Goal: Task Accomplishment & Management: Use online tool/utility

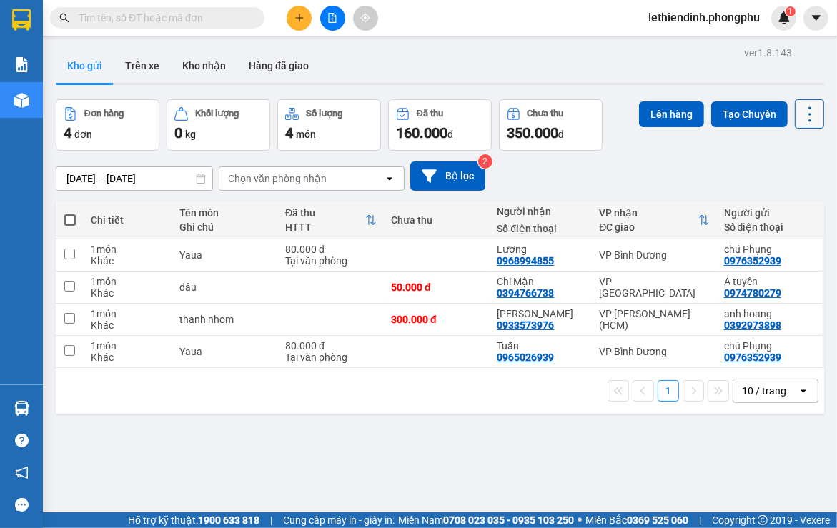
click at [800, 114] on icon at bounding box center [810, 114] width 20 height 20
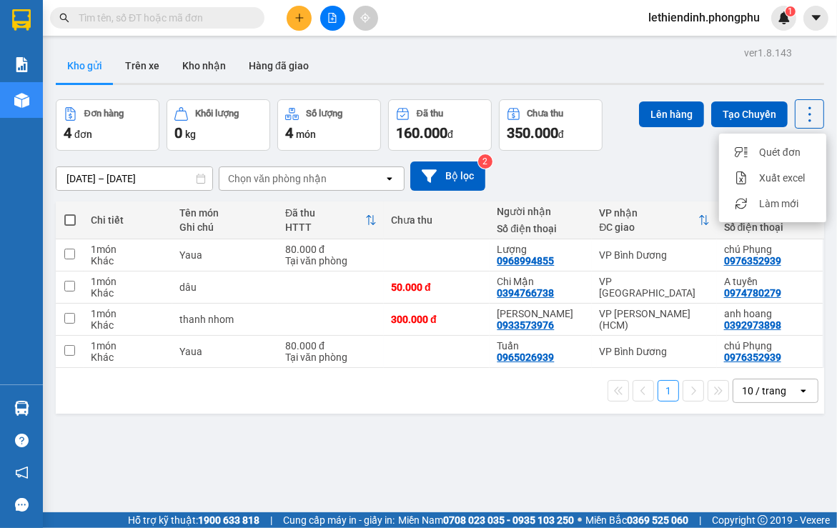
drag, startPoint x: 601, startPoint y: 55, endPoint x: 553, endPoint y: 55, distance: 48.6
click at [599, 55] on div "Kho gửi Trên xe Kho nhận Hàng đã giao" at bounding box center [440, 68] width 769 height 38
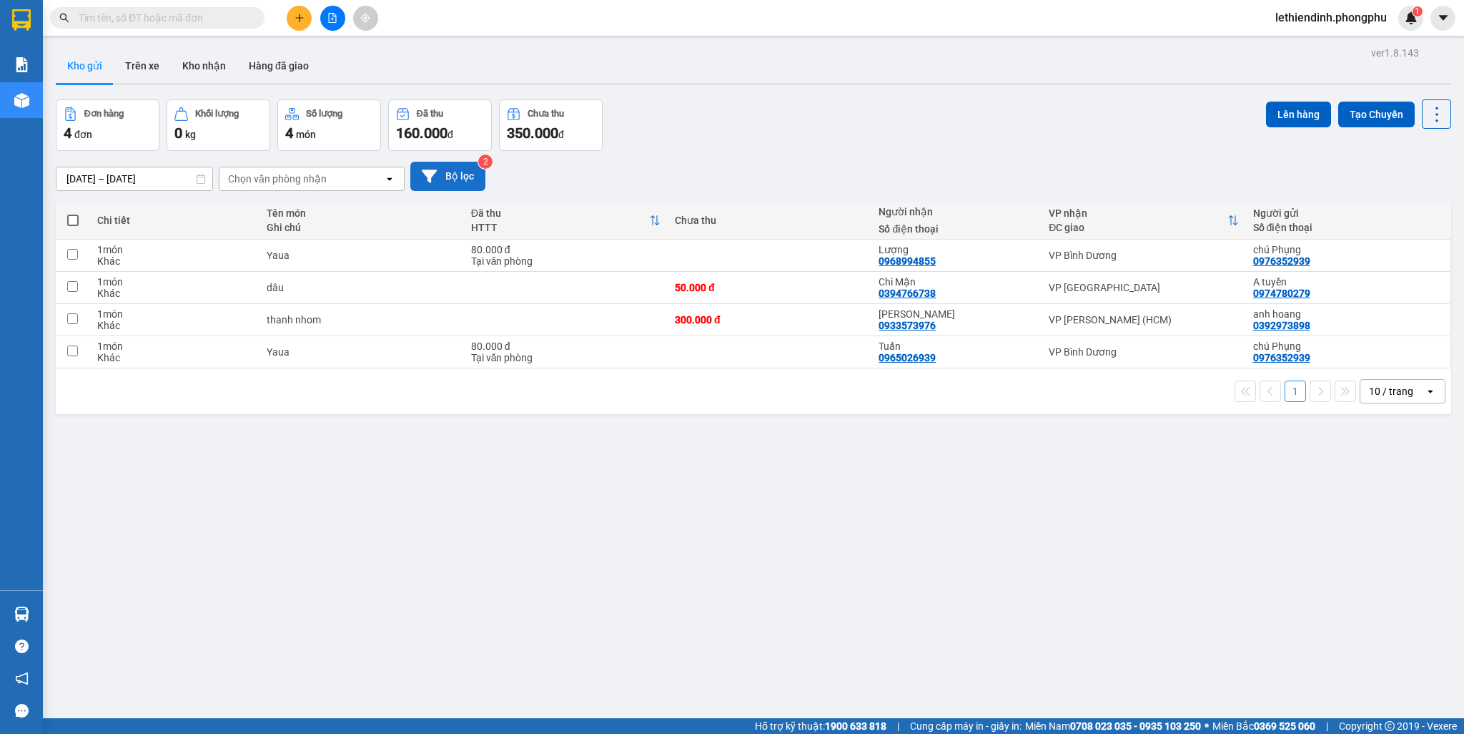
click at [452, 173] on button "Bộ lọc" at bounding box center [447, 176] width 75 height 29
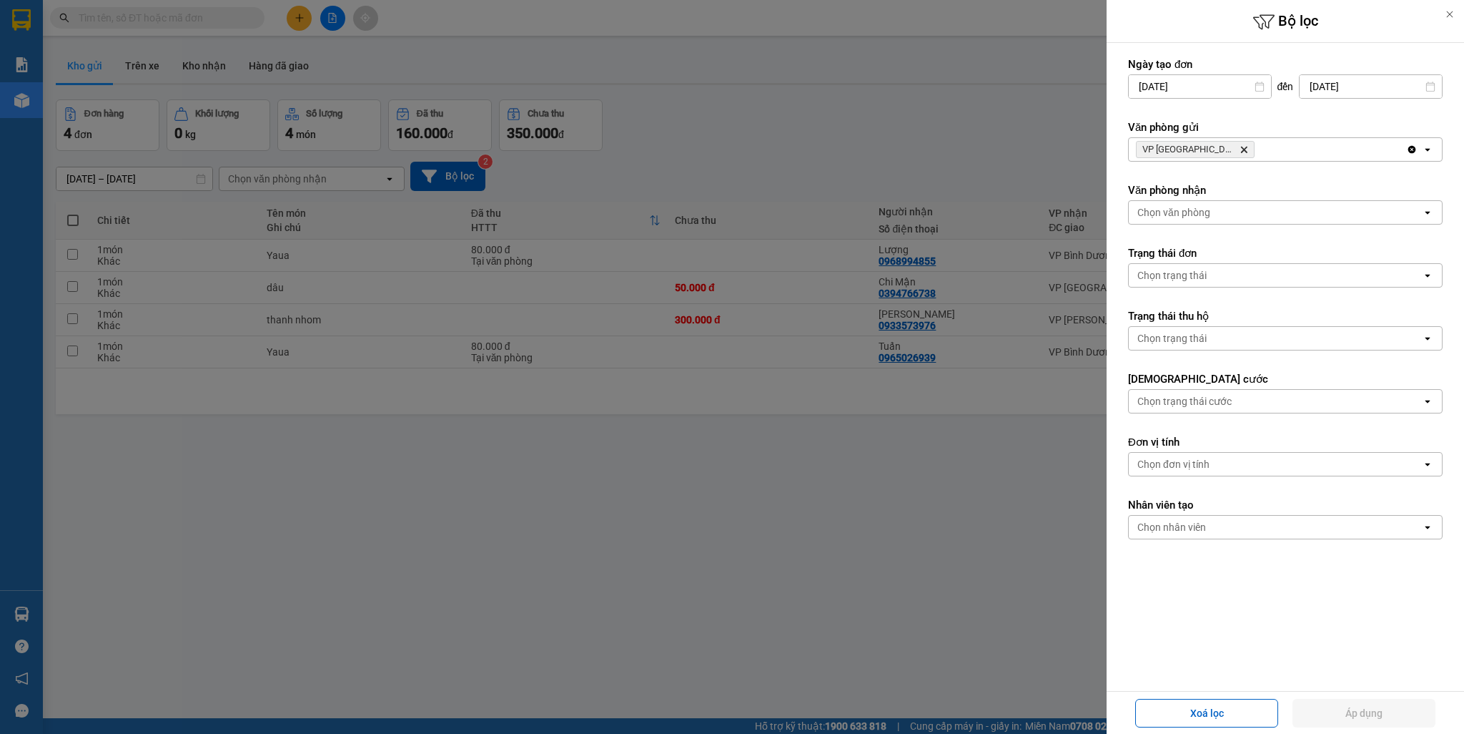
click at [836, 84] on icon at bounding box center [1260, 87] width 10 height 10
click at [836, 87] on input "11/09/2025" at bounding box center [1200, 86] width 142 height 23
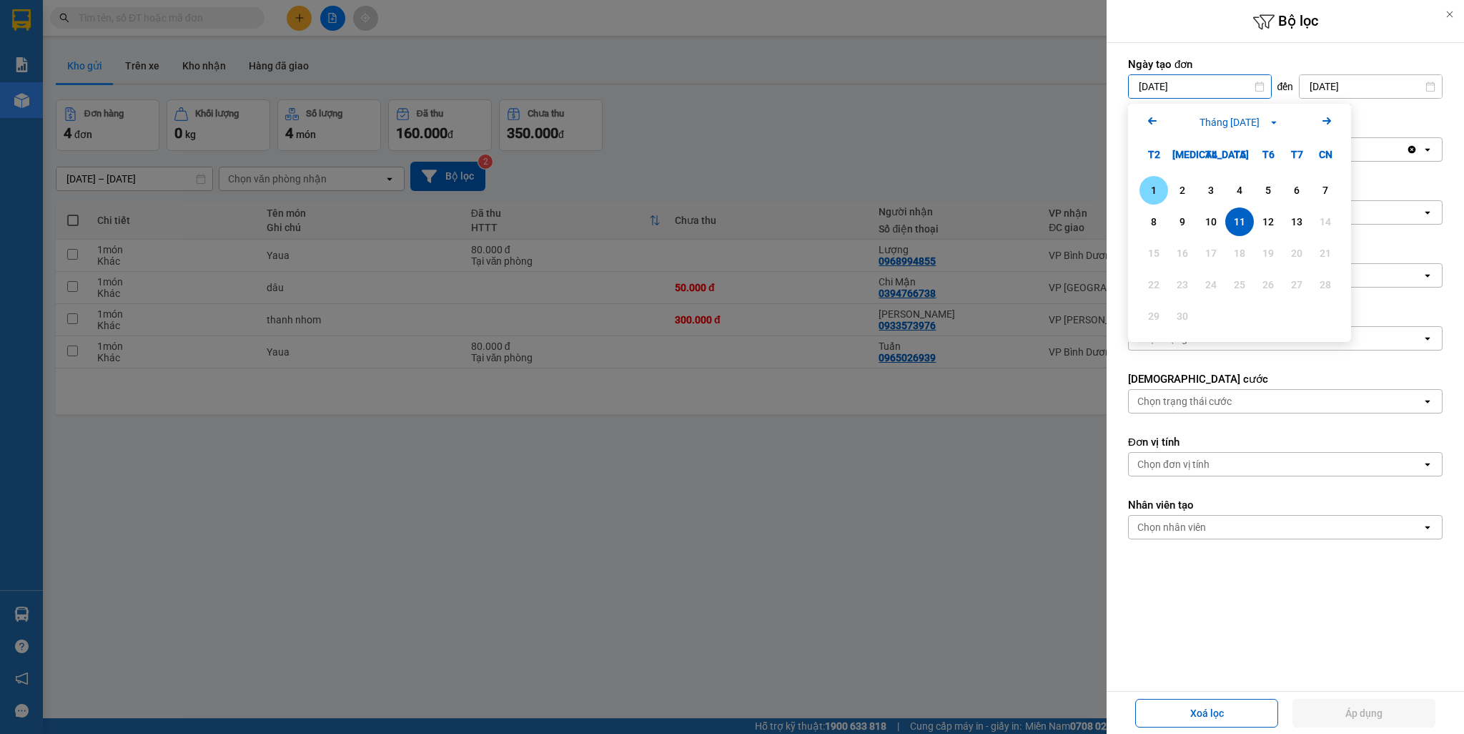
click at [836, 187] on div "1" at bounding box center [1154, 190] width 20 height 17
type input "01/09/2025"
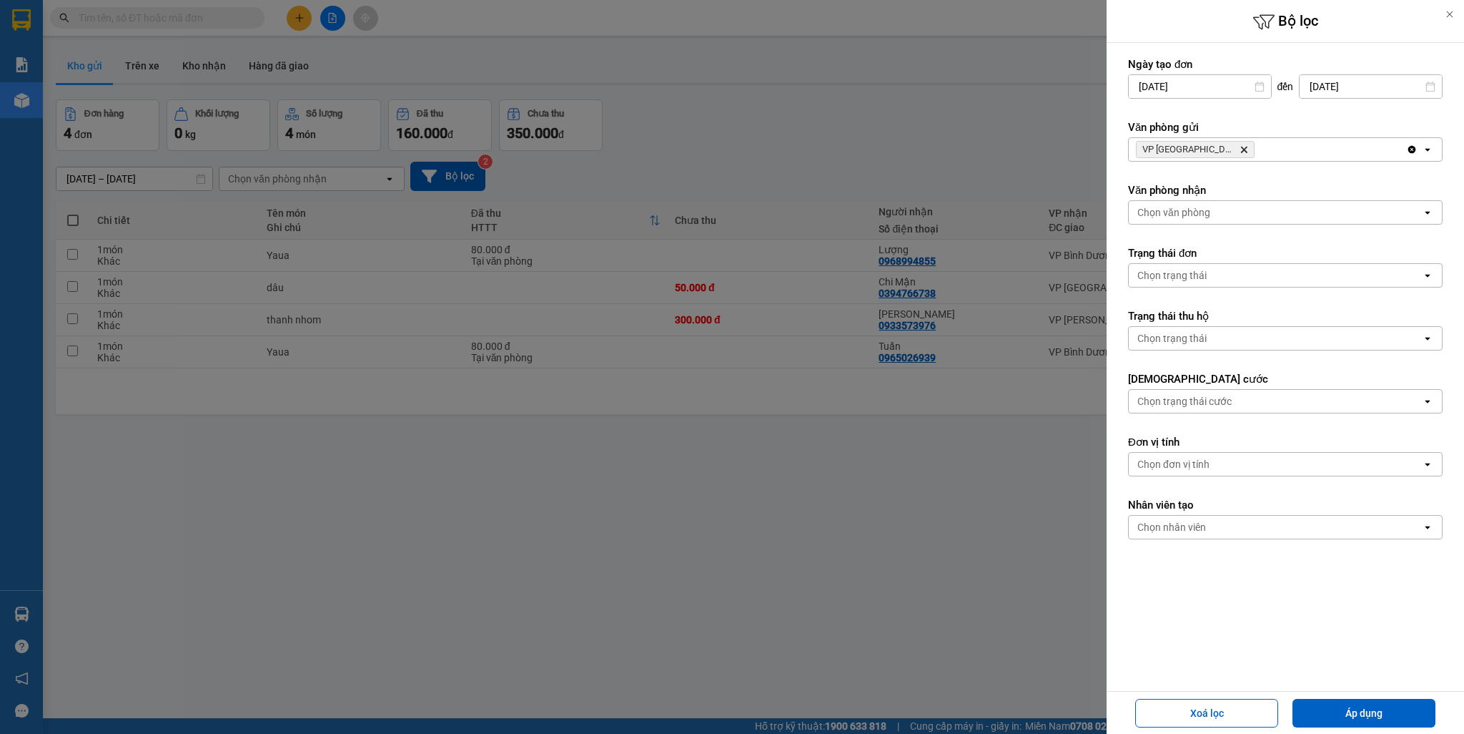
click at [836, 214] on div "Chọn văn phòng" at bounding box center [1173, 212] width 73 height 14
click at [836, 152] on icon "Delete" at bounding box center [1244, 149] width 9 height 9
click at [836, 152] on div "Chọn văn phòng" at bounding box center [1173, 149] width 73 height 14
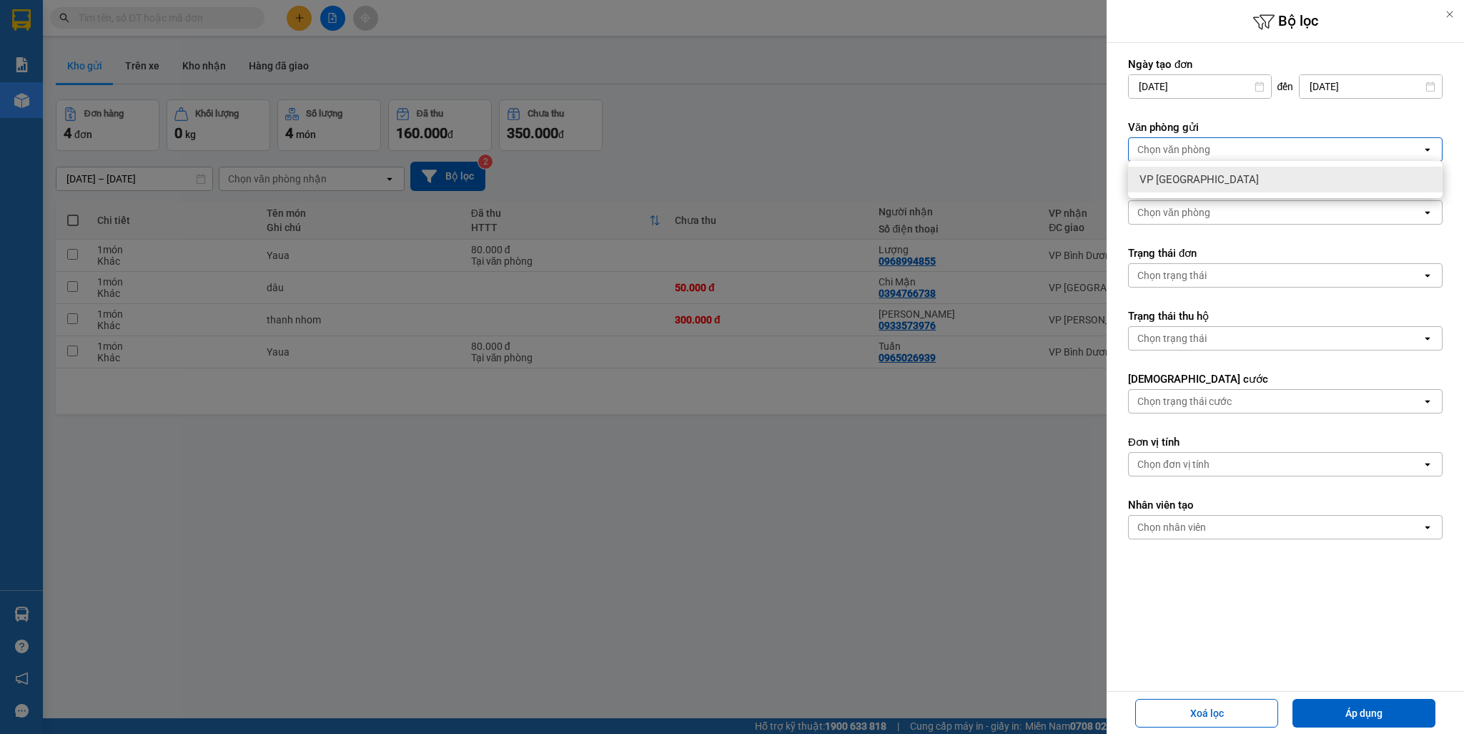
click at [836, 147] on div "Chọn văn phòng" at bounding box center [1275, 149] width 293 height 23
click at [836, 149] on icon "open" at bounding box center [1427, 149] width 11 height 11
click at [836, 234] on form "Ngày tạo đơn 01/09/2025 Press the down arrow key to interact with the calendar …" at bounding box center [1285, 341] width 315 height 568
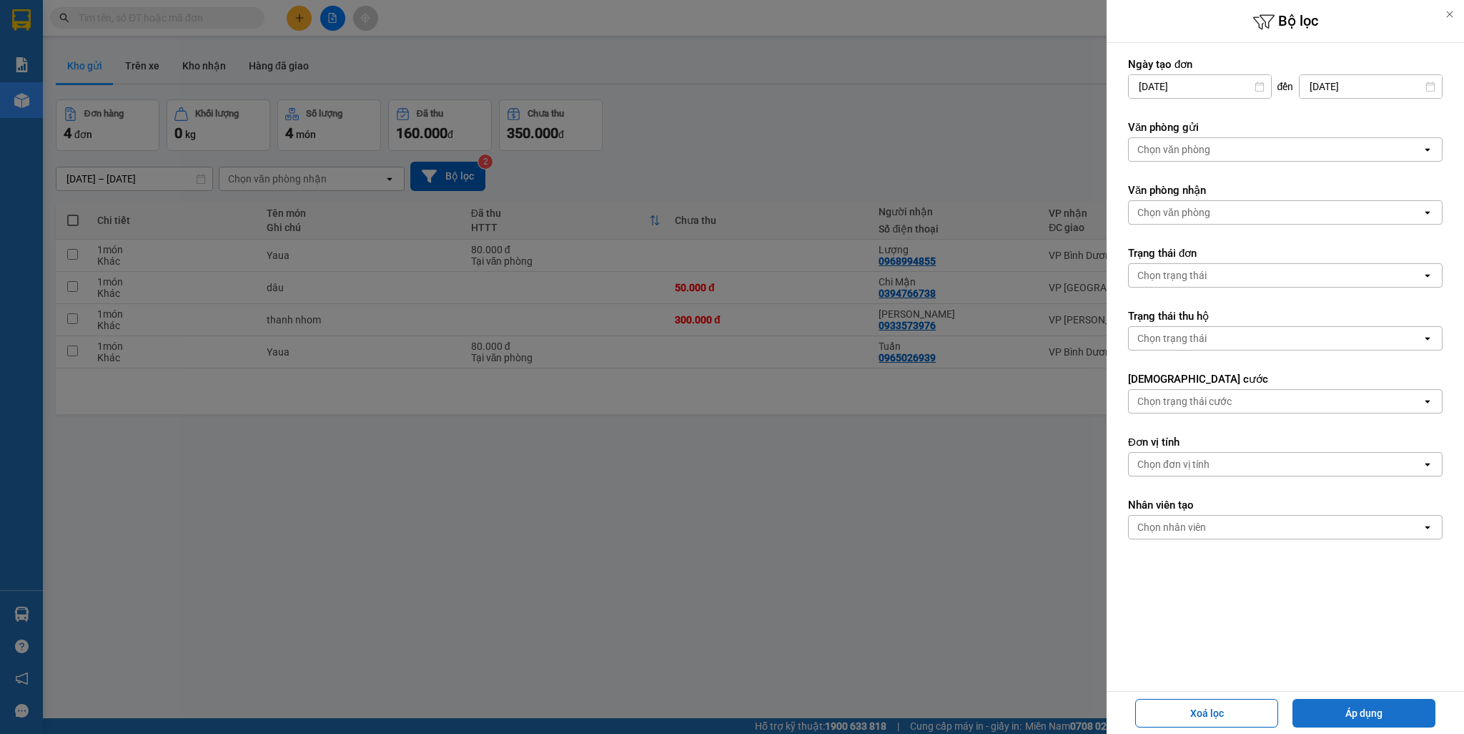
click at [836, 528] on button "Áp dụng" at bounding box center [1364, 712] width 143 height 29
type input "01/09/2025 – 13/09/2025"
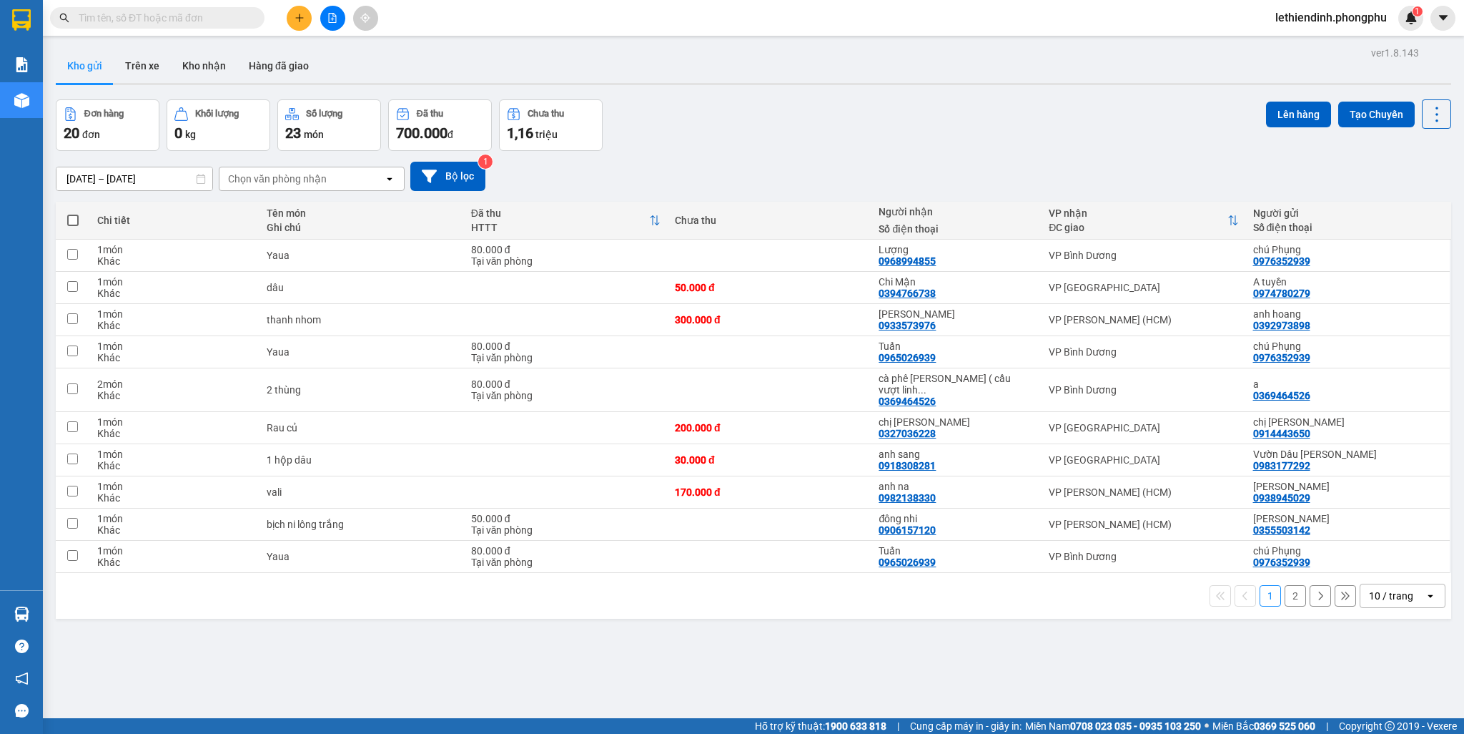
click at [836, 528] on icon at bounding box center [1345, 596] width 10 height 10
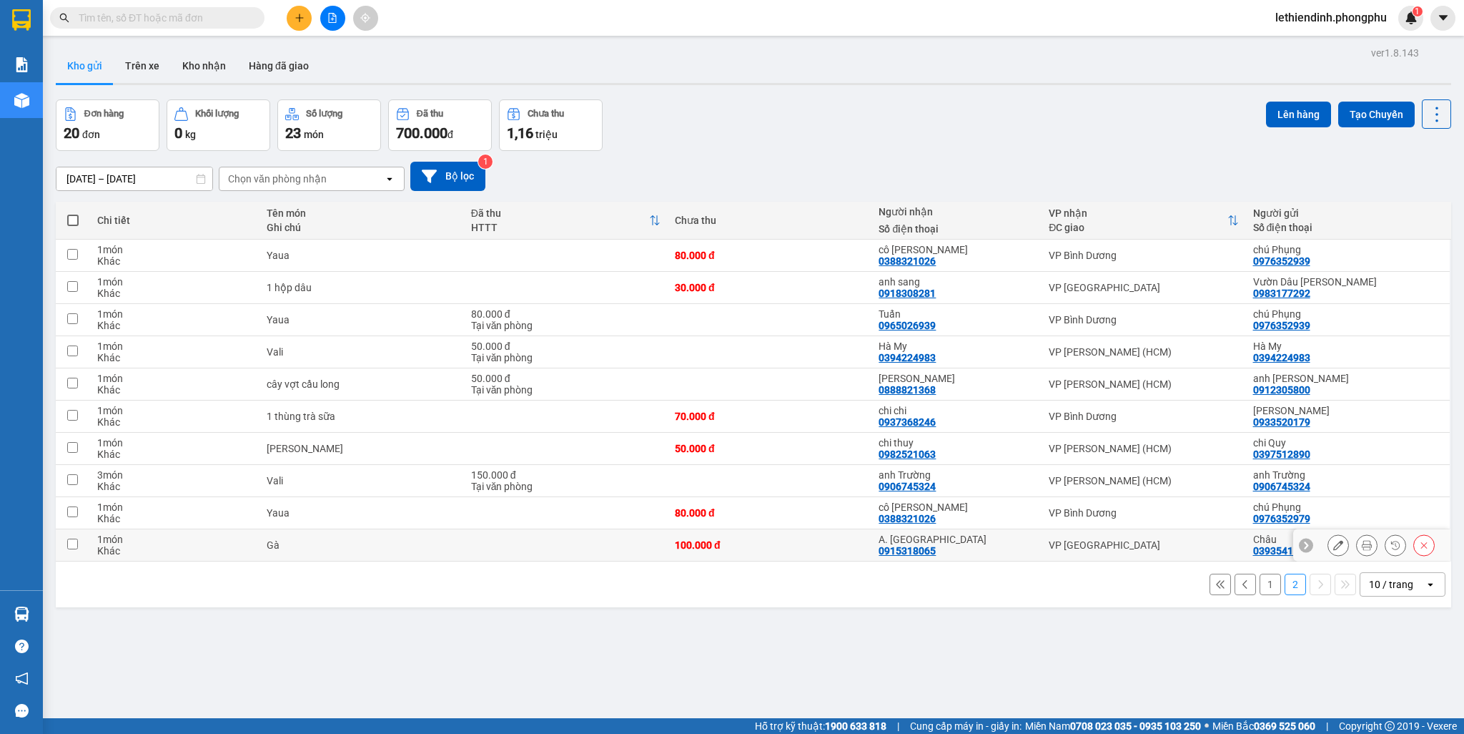
click at [759, 528] on div "100.000 đ" at bounding box center [769, 544] width 189 height 11
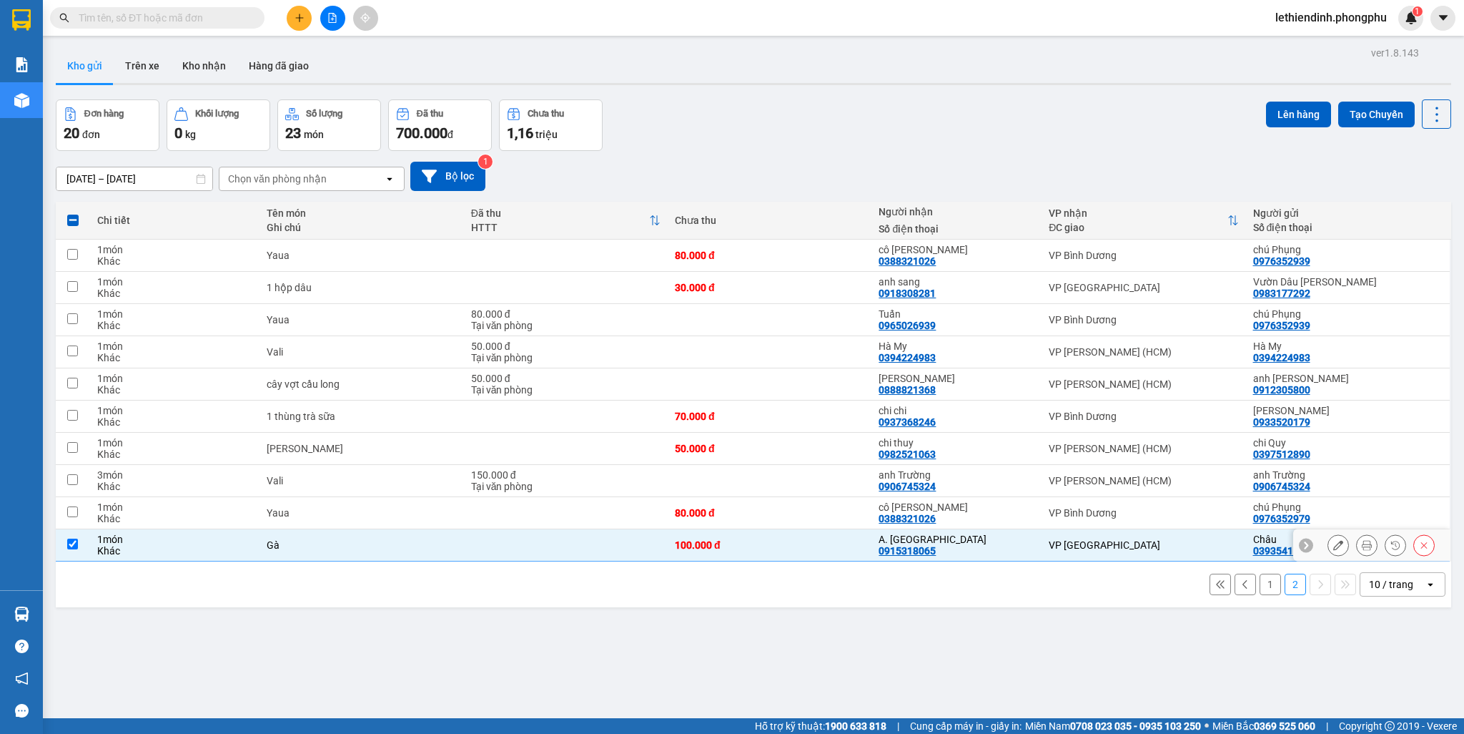
click at [836, 528] on div "100.000 đ" at bounding box center [769, 544] width 189 height 11
checkbox input "false"
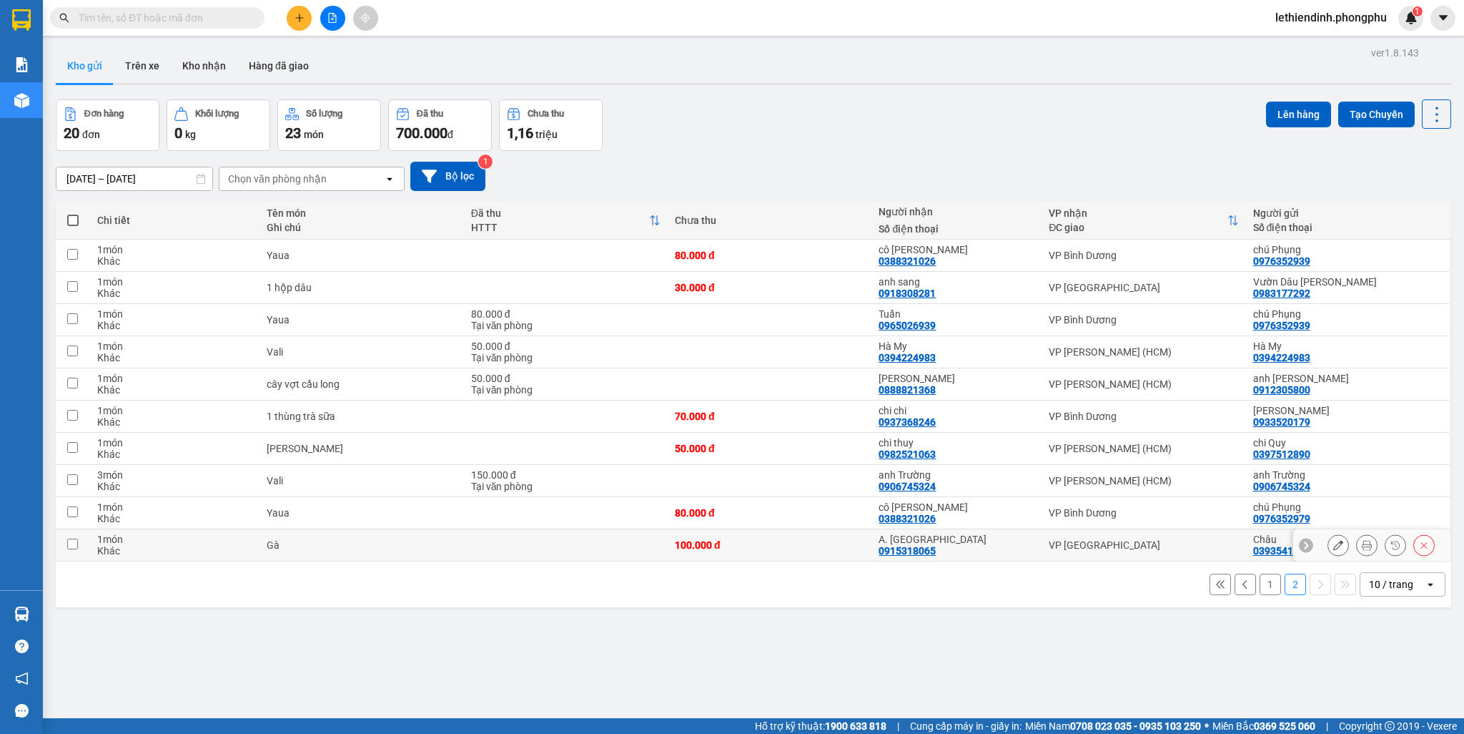
click at [836, 528] on icon at bounding box center [1338, 545] width 10 height 10
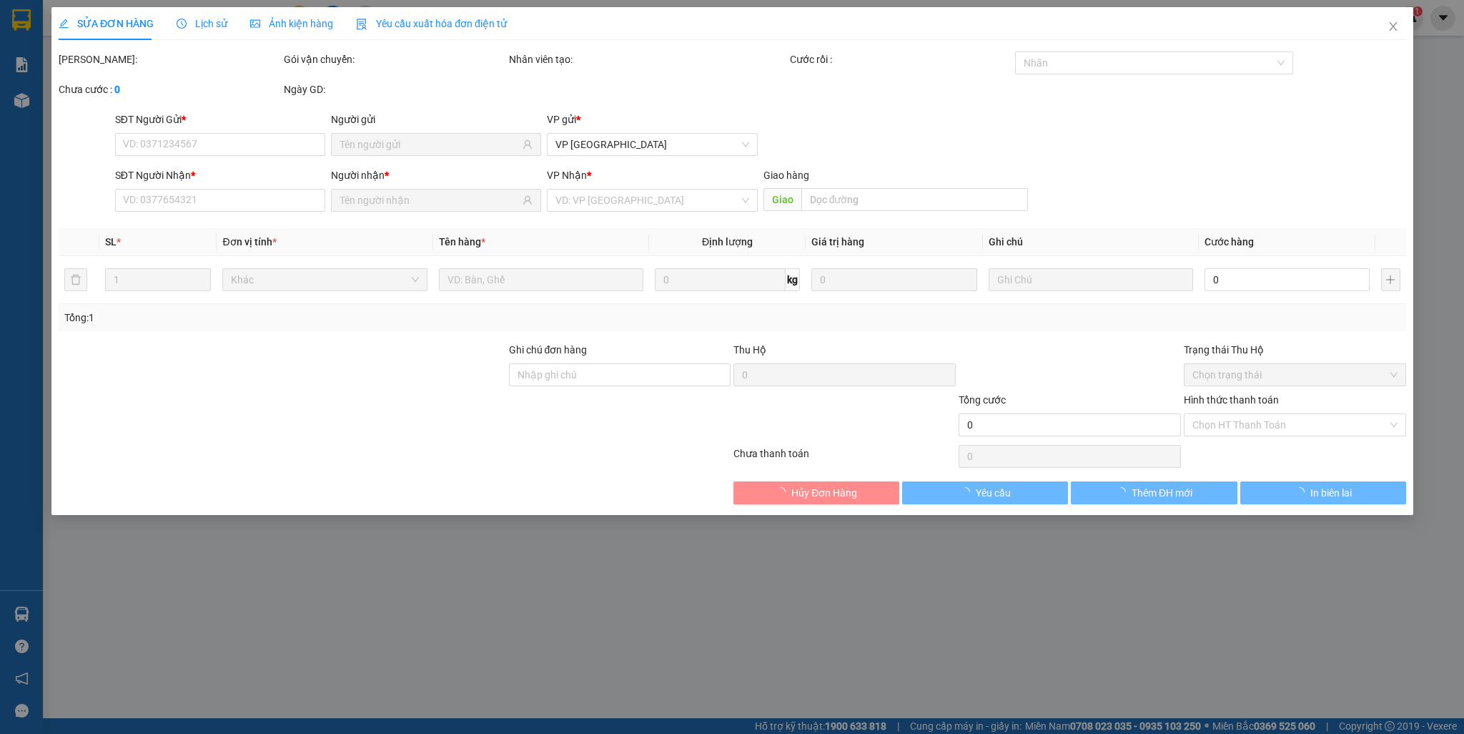
type input "0393541111"
type input "0915318065"
type input "Gọi trước 30p để khách ra"
type input "100.000"
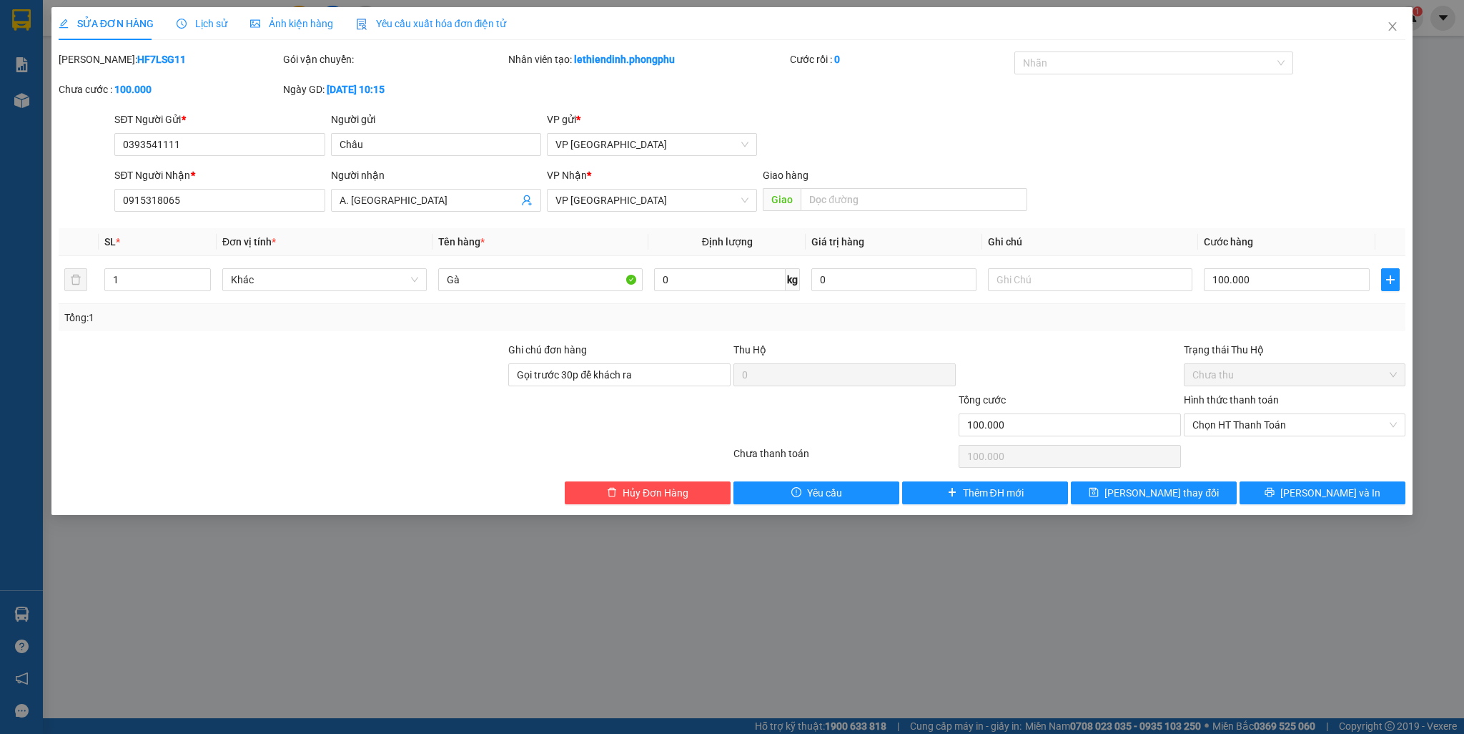
click at [319, 82] on div "Ngày GD: 01-09-2025 lúc 10:15" at bounding box center [394, 90] width 222 height 16
drag, startPoint x: 306, startPoint y: 91, endPoint x: 320, endPoint y: 92, distance: 13.6
click at [320, 92] on div "Ngày GD: 01-09-2025 lúc 10:15" at bounding box center [394, 90] width 222 height 16
click at [836, 124] on div "SĐT Người Gửi * 0393541111 Người gửi Châu VP gửi * VP Đà Lạt" at bounding box center [760, 137] width 1297 height 50
click at [836, 23] on icon "close" at bounding box center [1392, 26] width 11 height 11
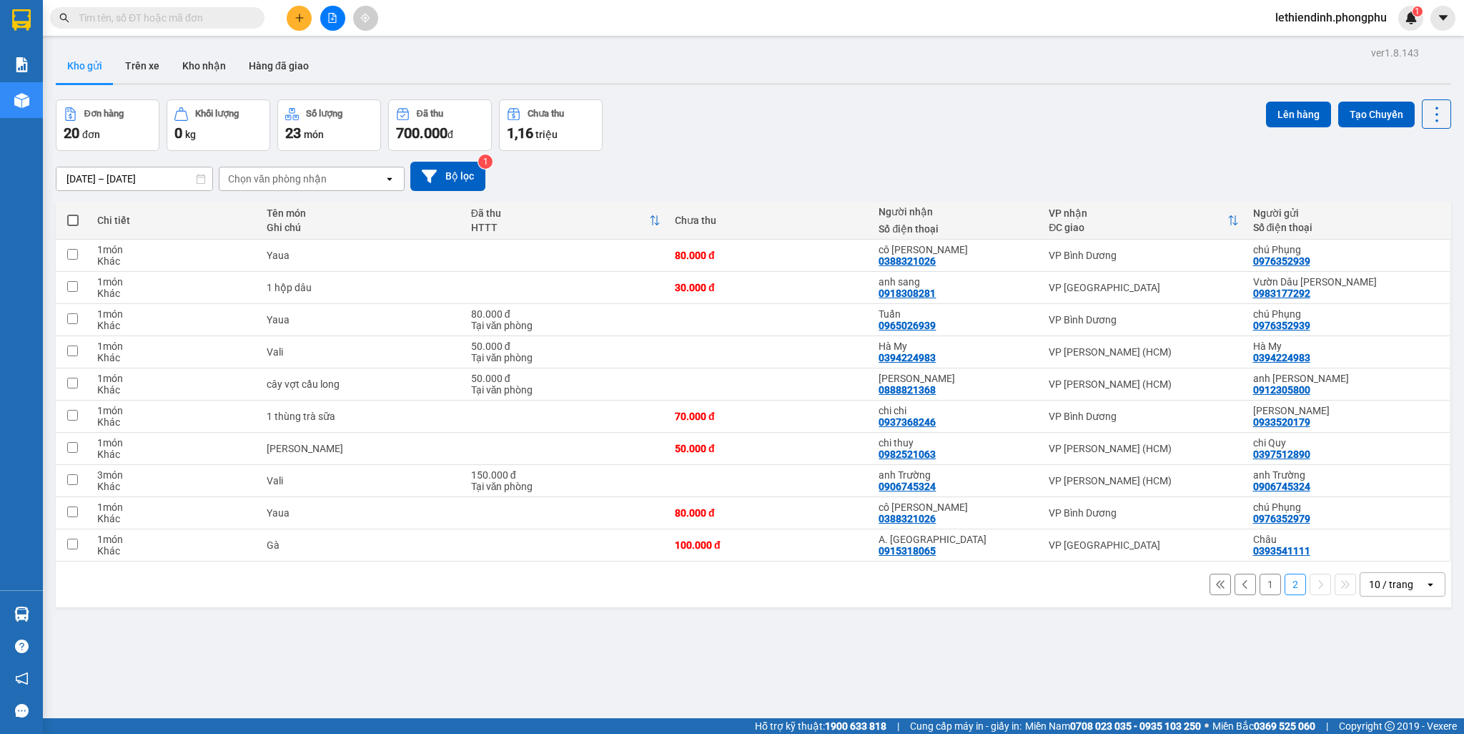
click at [836, 528] on button "1" at bounding box center [1270, 583] width 21 height 21
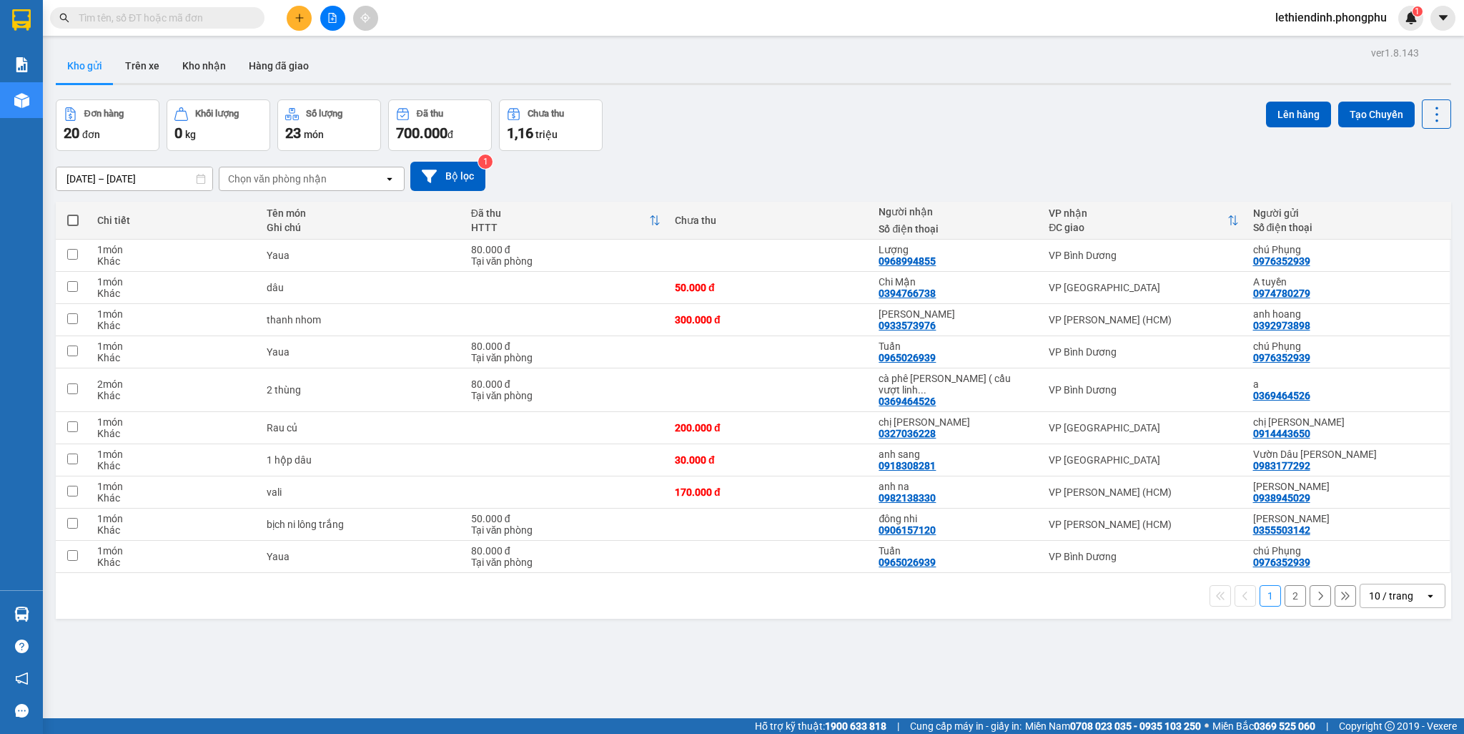
click at [302, 172] on div "Chọn văn phòng nhận" at bounding box center [277, 179] width 99 height 14
click at [293, 210] on div "VP Đà Lạt" at bounding box center [312, 209] width 186 height 26
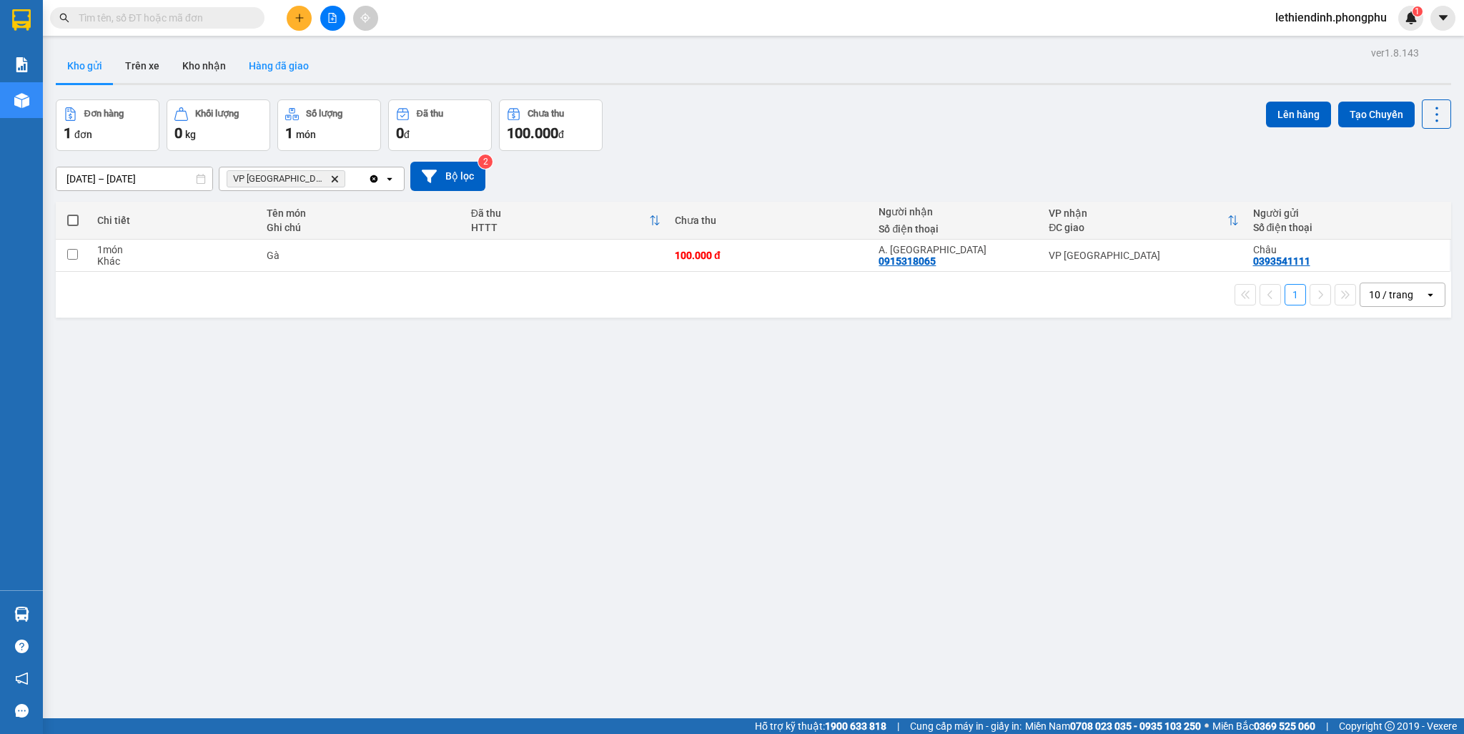
click at [275, 69] on button "Hàng đã giao" at bounding box center [278, 66] width 83 height 34
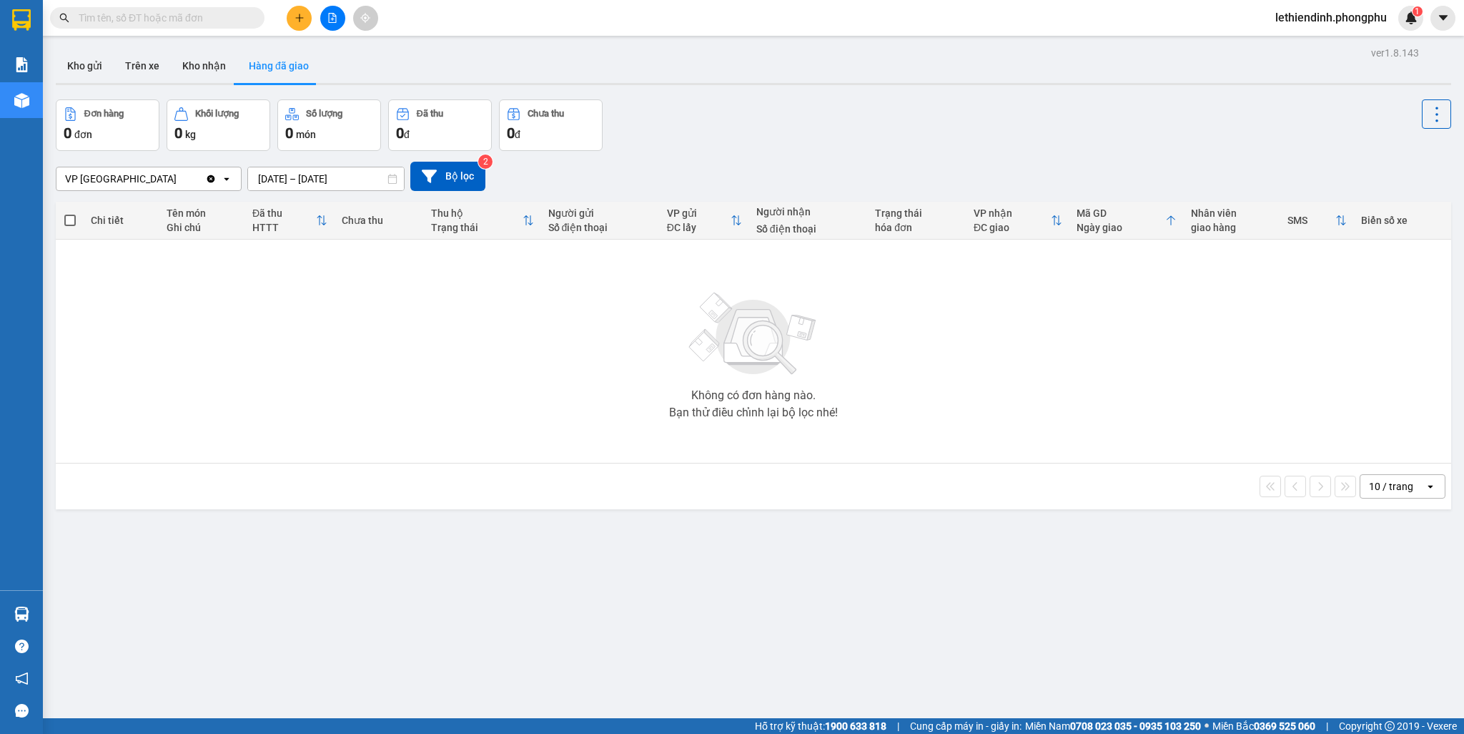
click at [209, 179] on icon "Clear value" at bounding box center [210, 178] width 11 height 11
click at [267, 179] on input "11/09/2025 – 13/09/2025" at bounding box center [326, 178] width 156 height 23
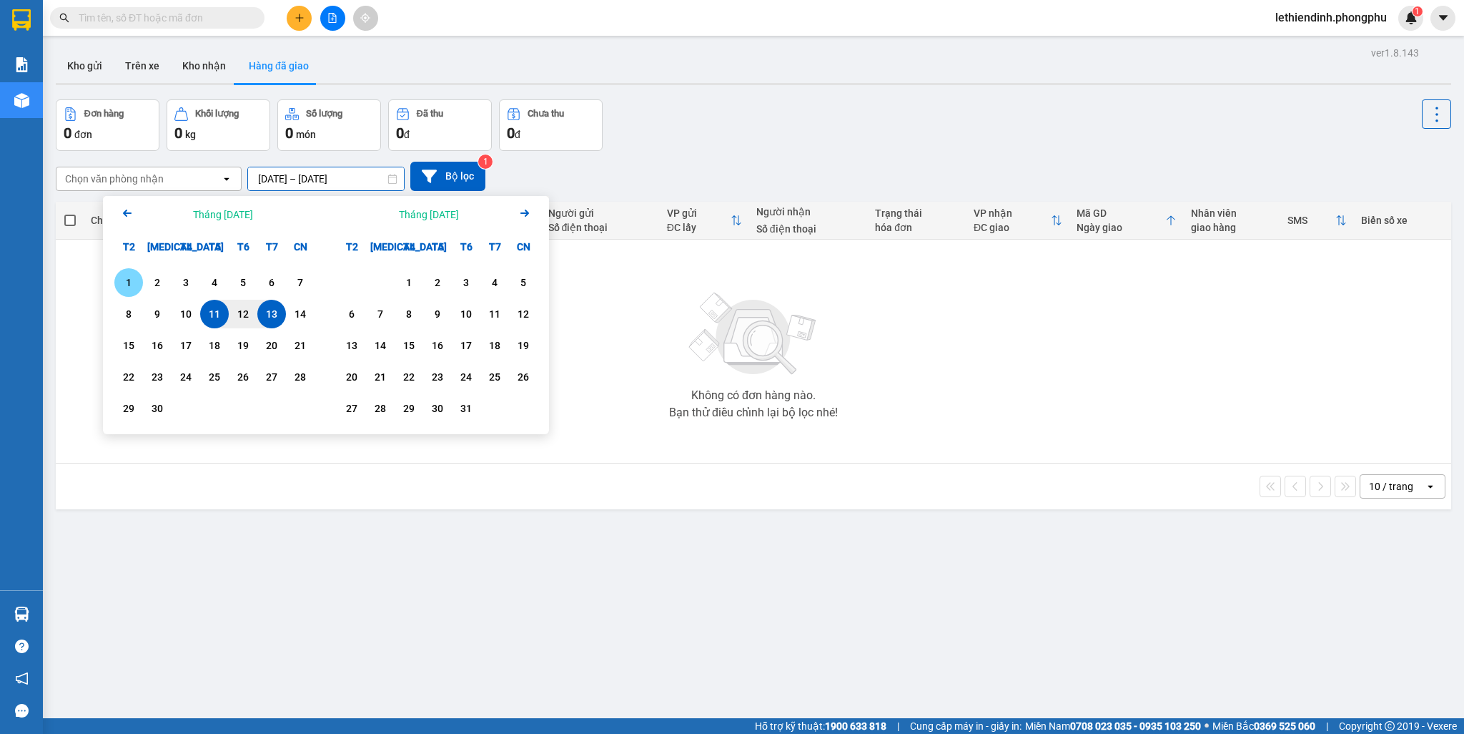
click at [132, 277] on div "1" at bounding box center [129, 282] width 20 height 17
click at [275, 316] on div "13" at bounding box center [272, 313] width 20 height 17
type input "01/09/2025 – 13/09/2025"
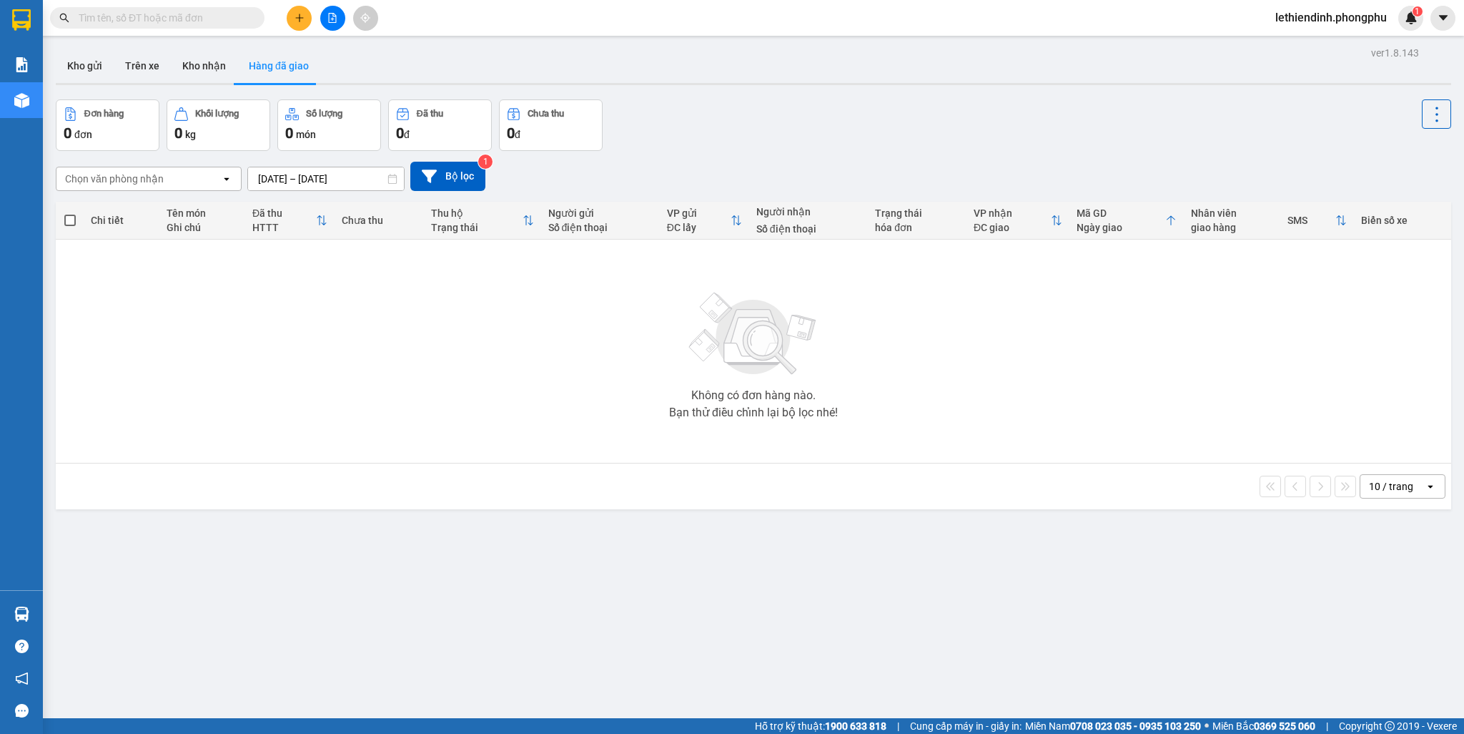
click at [829, 330] on div "Không có đơn hàng nào. Bạn thử điều chỉnh lại bộ lọc nhé!" at bounding box center [753, 351] width 1381 height 214
click at [836, 122] on icon at bounding box center [1437, 114] width 20 height 20
click at [836, 124] on button at bounding box center [1436, 113] width 29 height 29
click at [836, 131] on div at bounding box center [1436, 124] width 29 height 51
click at [836, 127] on button at bounding box center [1436, 113] width 29 height 29
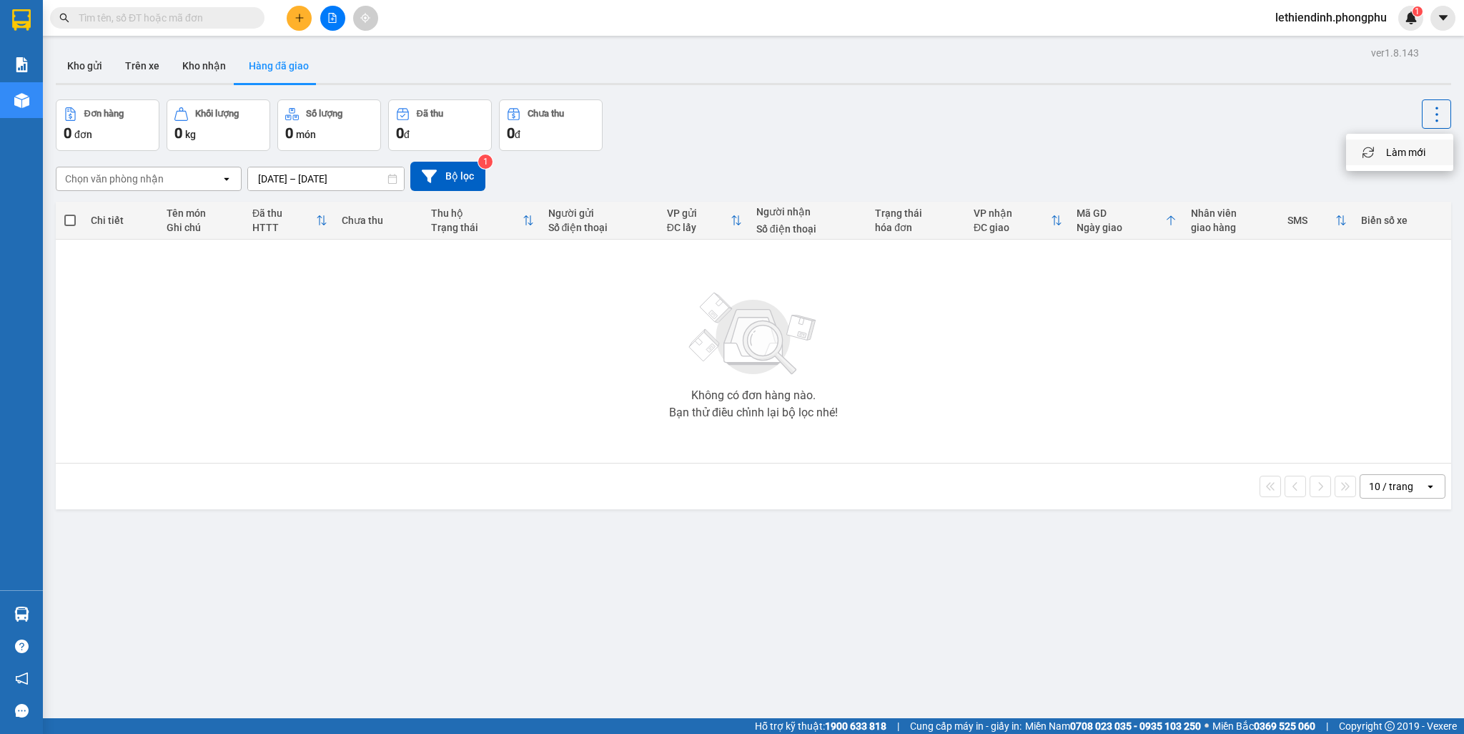
click at [836, 164] on li "Làm mới" at bounding box center [1399, 152] width 107 height 26
click at [197, 58] on button "Kho nhận" at bounding box center [204, 66] width 66 height 34
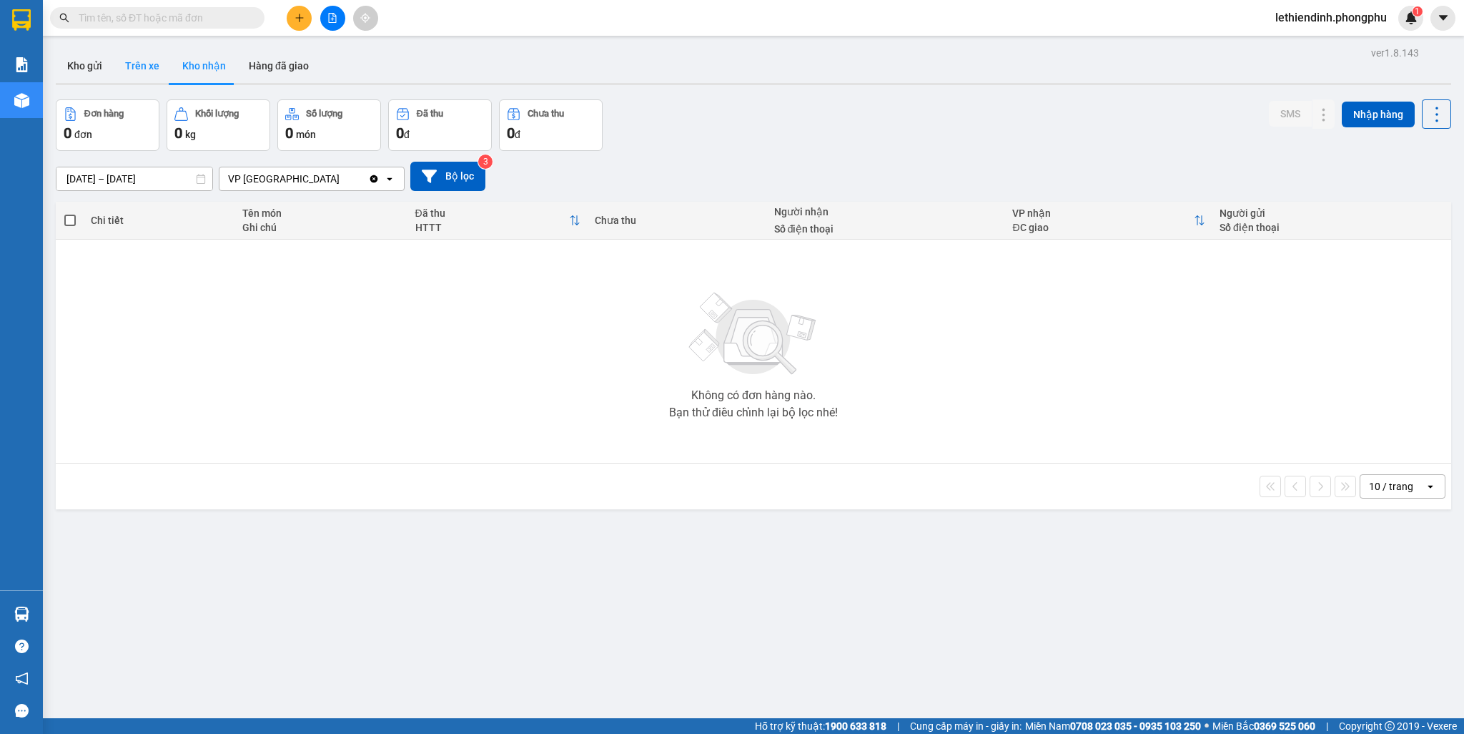
click at [139, 69] on button "Trên xe" at bounding box center [142, 66] width 57 height 34
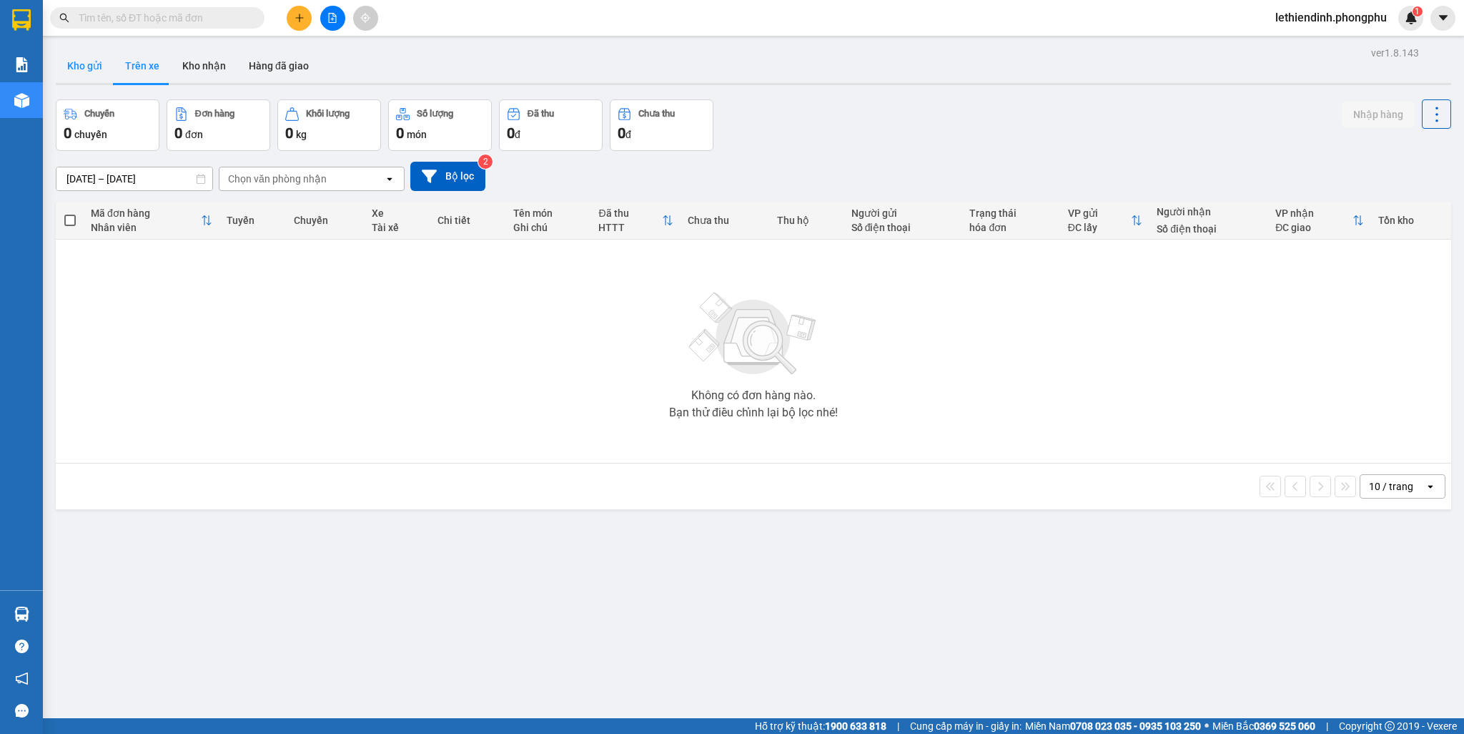
click at [74, 75] on button "Kho gửi" at bounding box center [85, 66] width 58 height 34
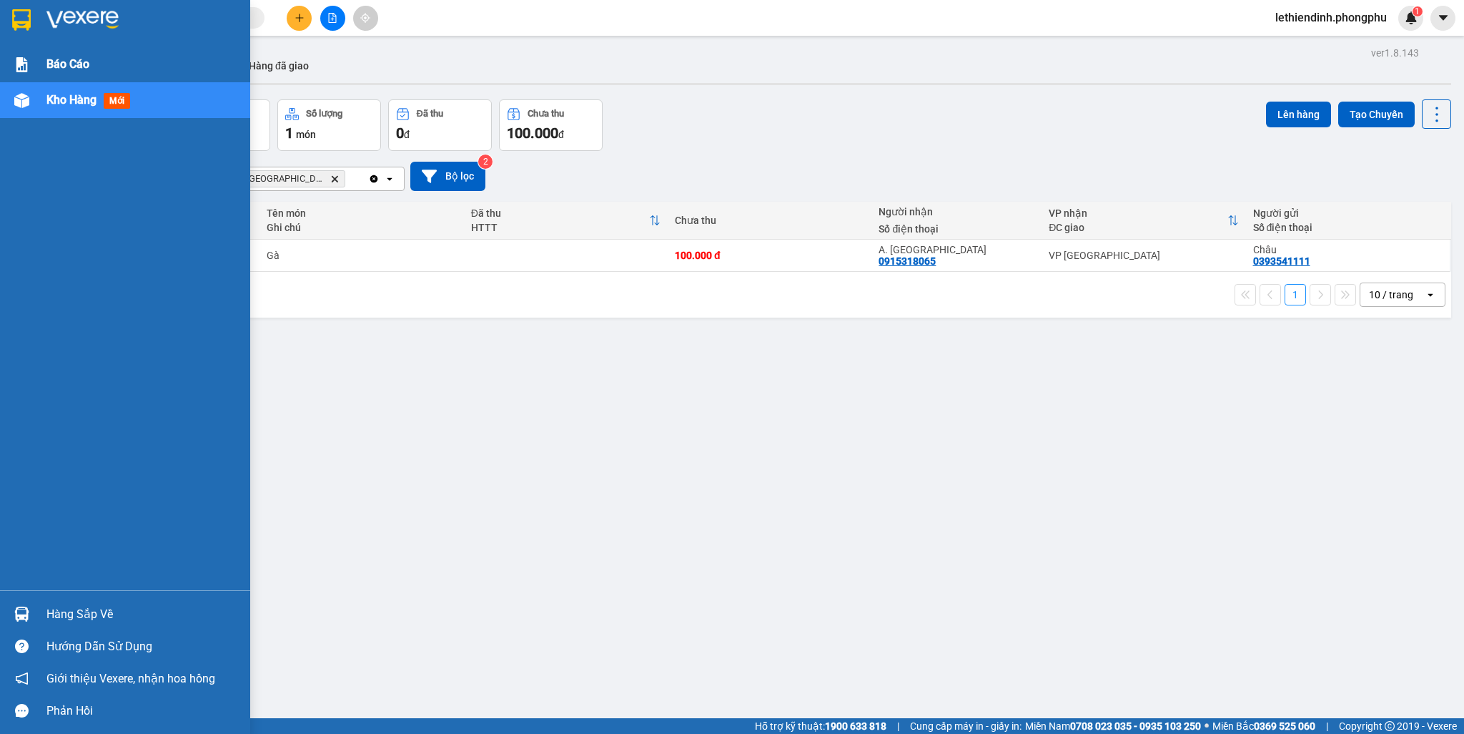
click at [54, 59] on span "Báo cáo" at bounding box center [67, 64] width 43 height 18
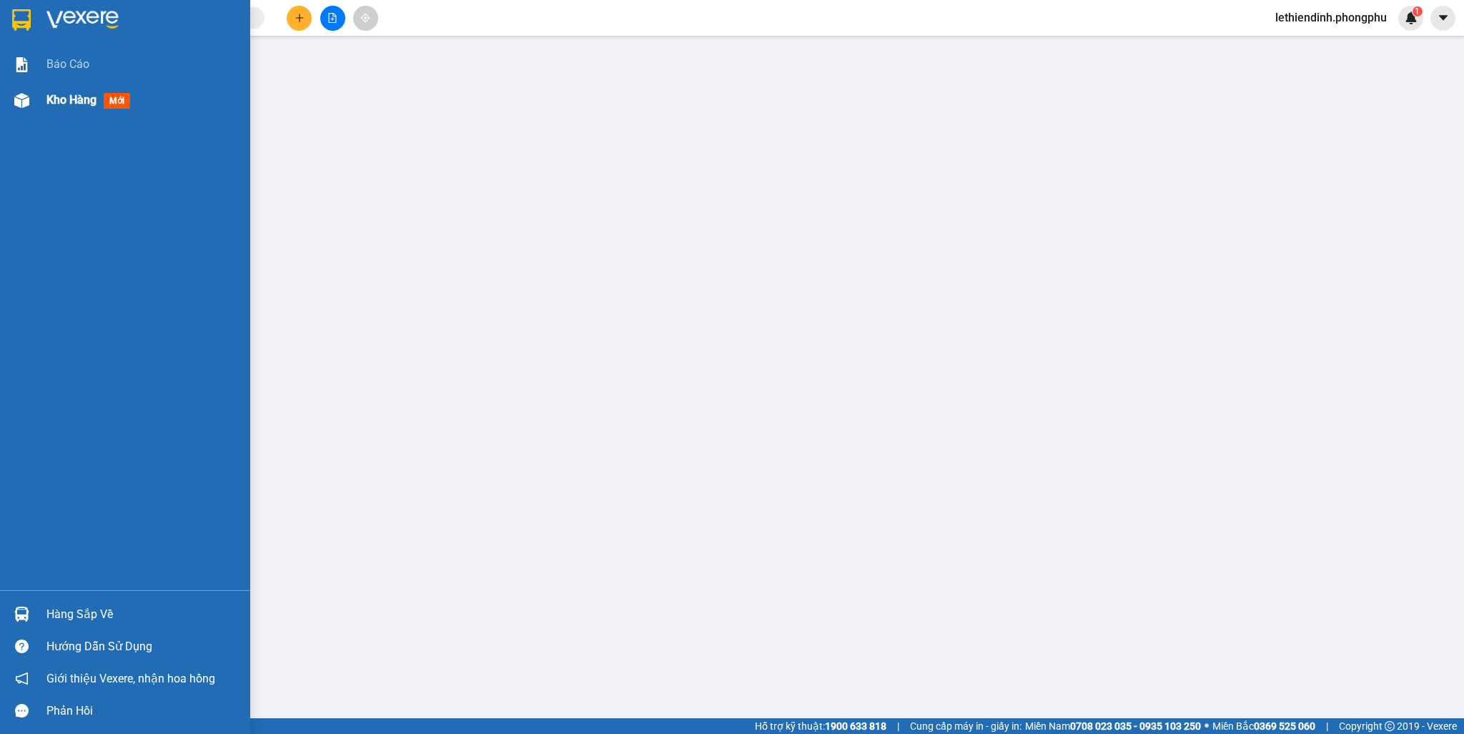
click at [31, 106] on div at bounding box center [21, 100] width 25 height 25
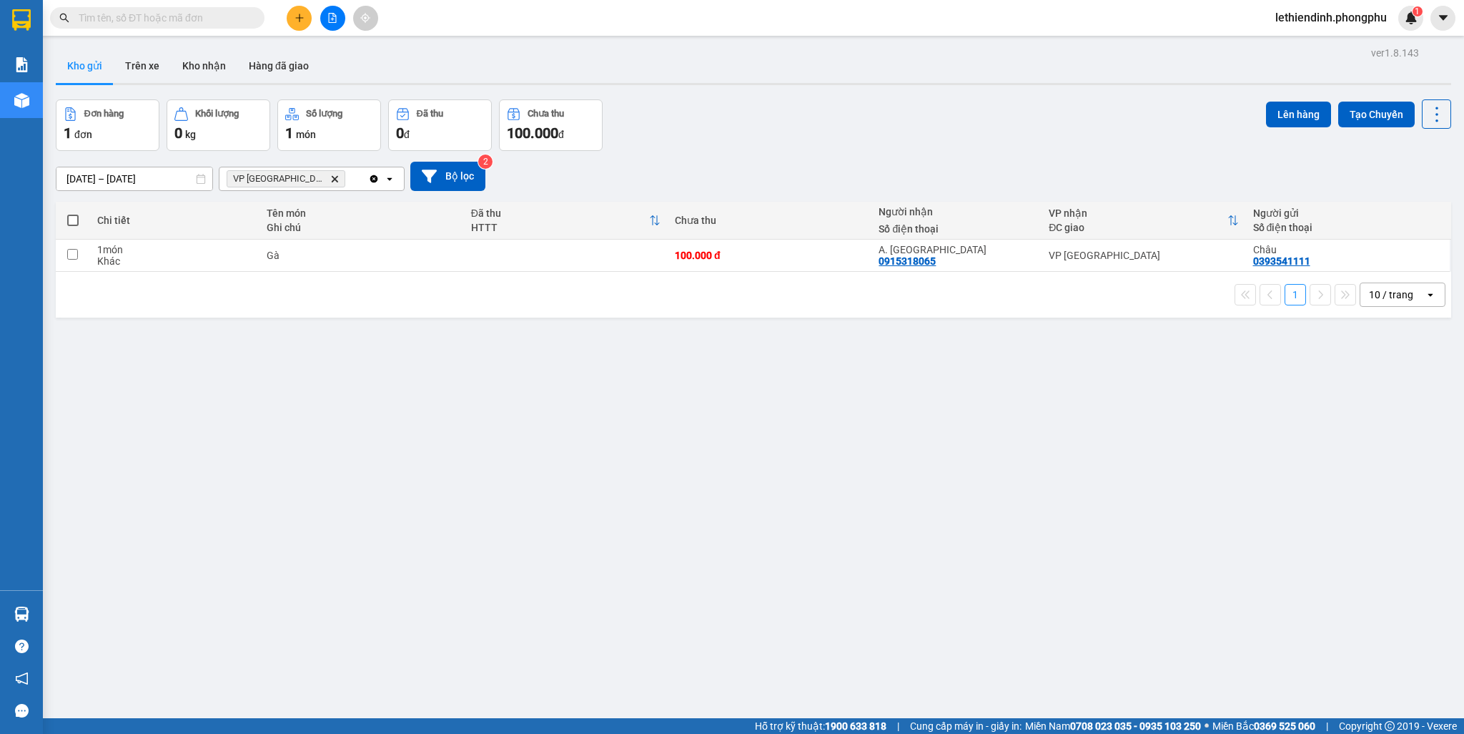
click at [657, 405] on div "ver 1.8.143 Kho gửi Trên xe Kho nhận Hàng đã giao Đơn hàng 1 đơn Khối lượng 0 k…" at bounding box center [753, 410] width 1407 height 734
click at [836, 21] on button at bounding box center [1443, 18] width 25 height 25
click at [836, 70] on div "Kho gửi Trên xe Kho nhận Hàng đã giao" at bounding box center [754, 68] width 1396 height 38
click at [836, 114] on icon at bounding box center [1437, 114] width 20 height 20
click at [836, 151] on span "Quét đơn" at bounding box center [1406, 152] width 41 height 14
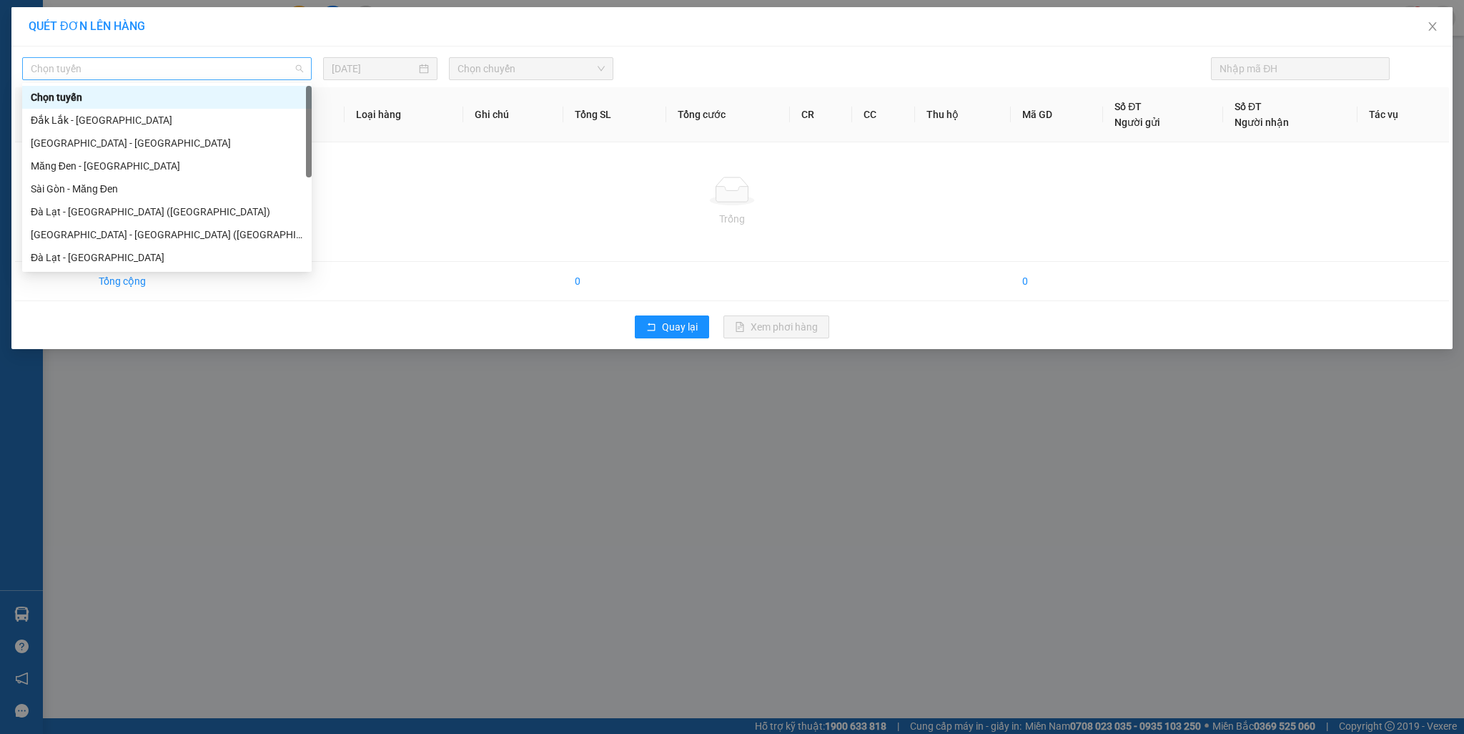
click at [202, 69] on span "Chọn tuyến" at bounding box center [167, 68] width 272 height 21
click at [71, 233] on div "Sài Gòn - Đà Lạt (Tân Bình)" at bounding box center [167, 235] width 272 height 16
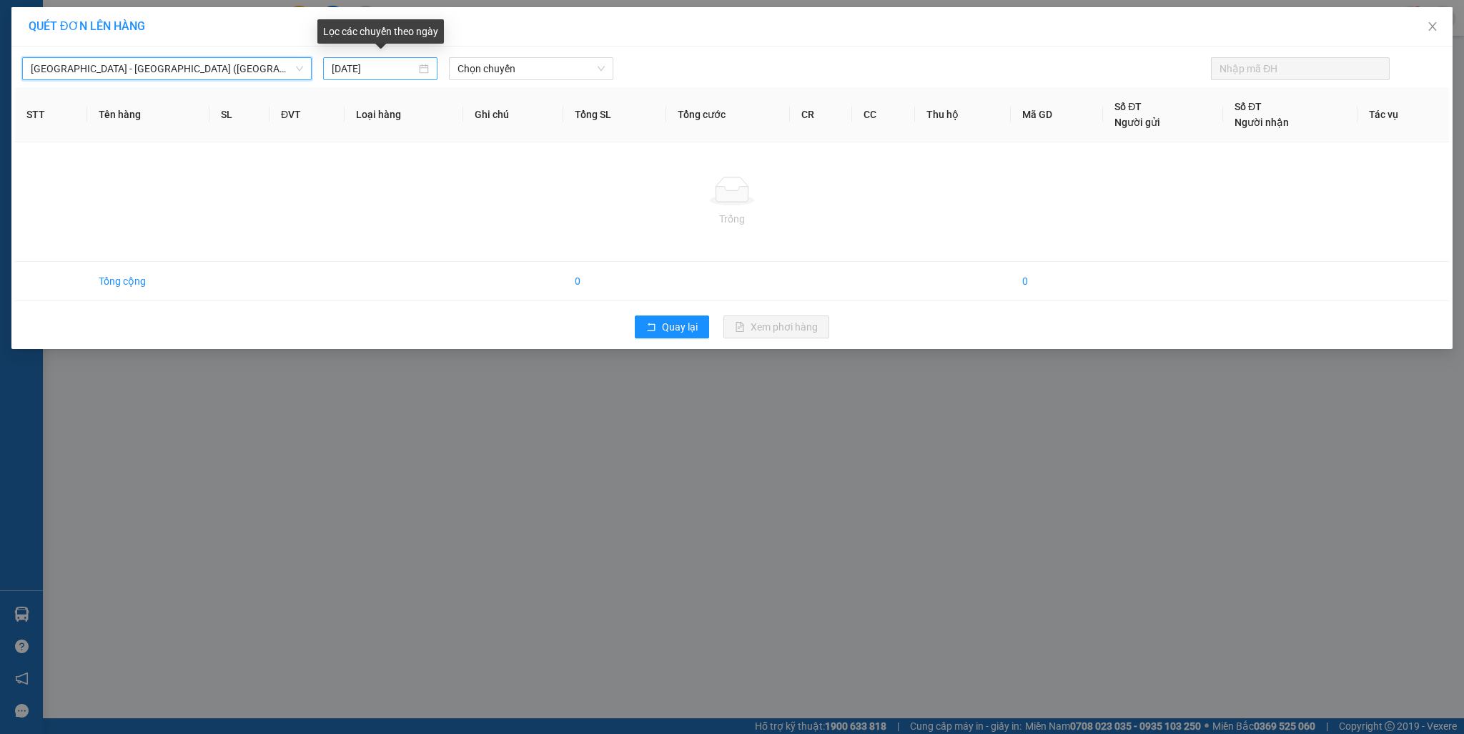
click at [342, 68] on input "13/09/2025" at bounding box center [374, 69] width 84 height 16
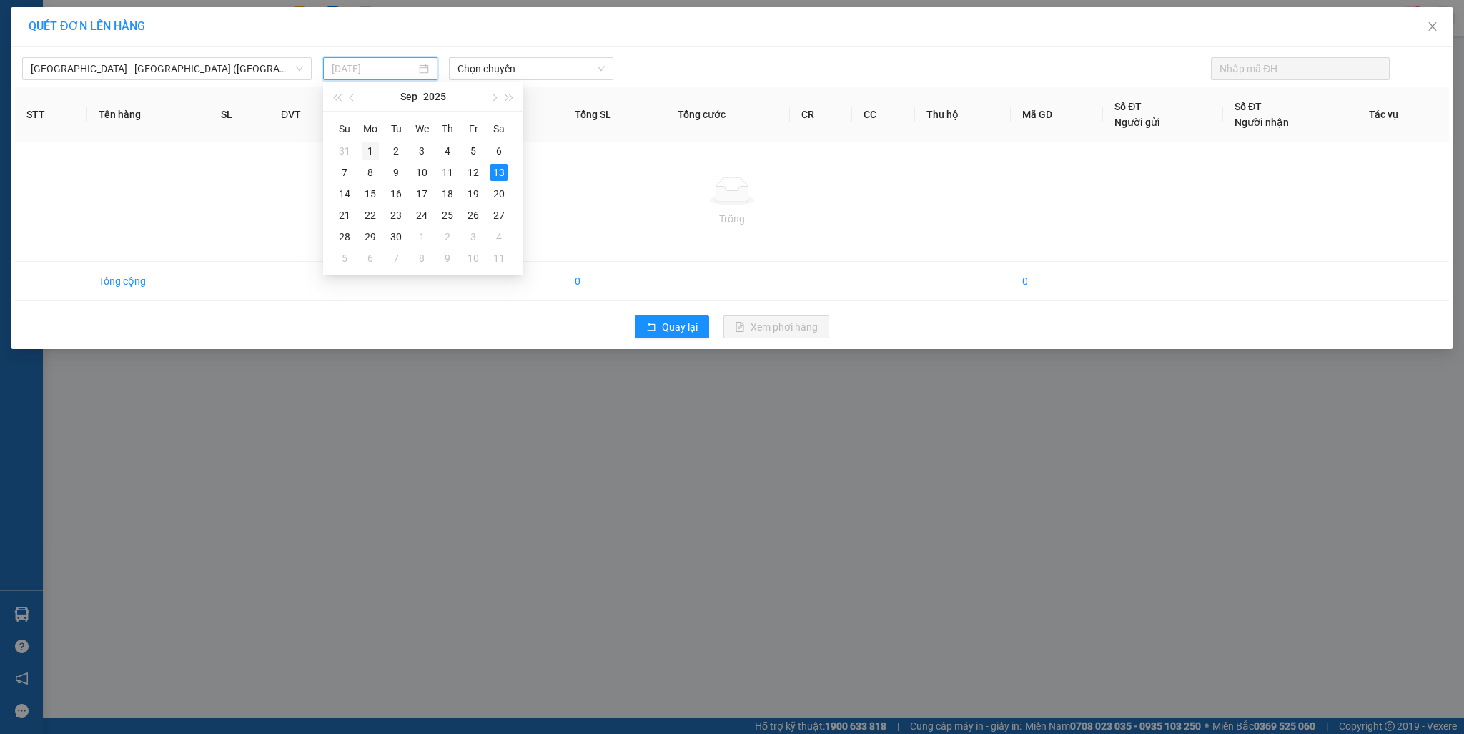
click at [380, 148] on td "1" at bounding box center [370, 150] width 26 height 21
type input "01/09/2025"
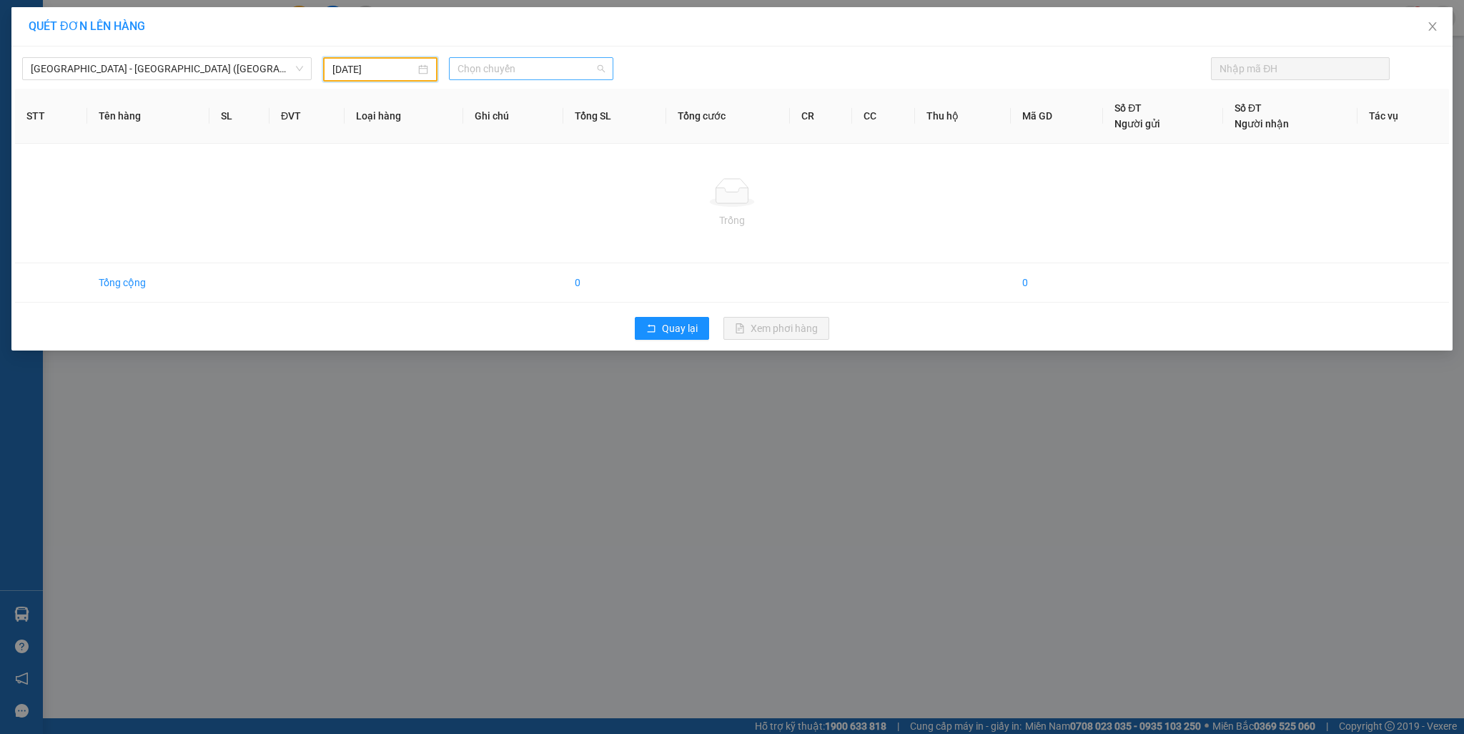
click at [538, 69] on span "Chọn chuyến" at bounding box center [531, 68] width 147 height 21
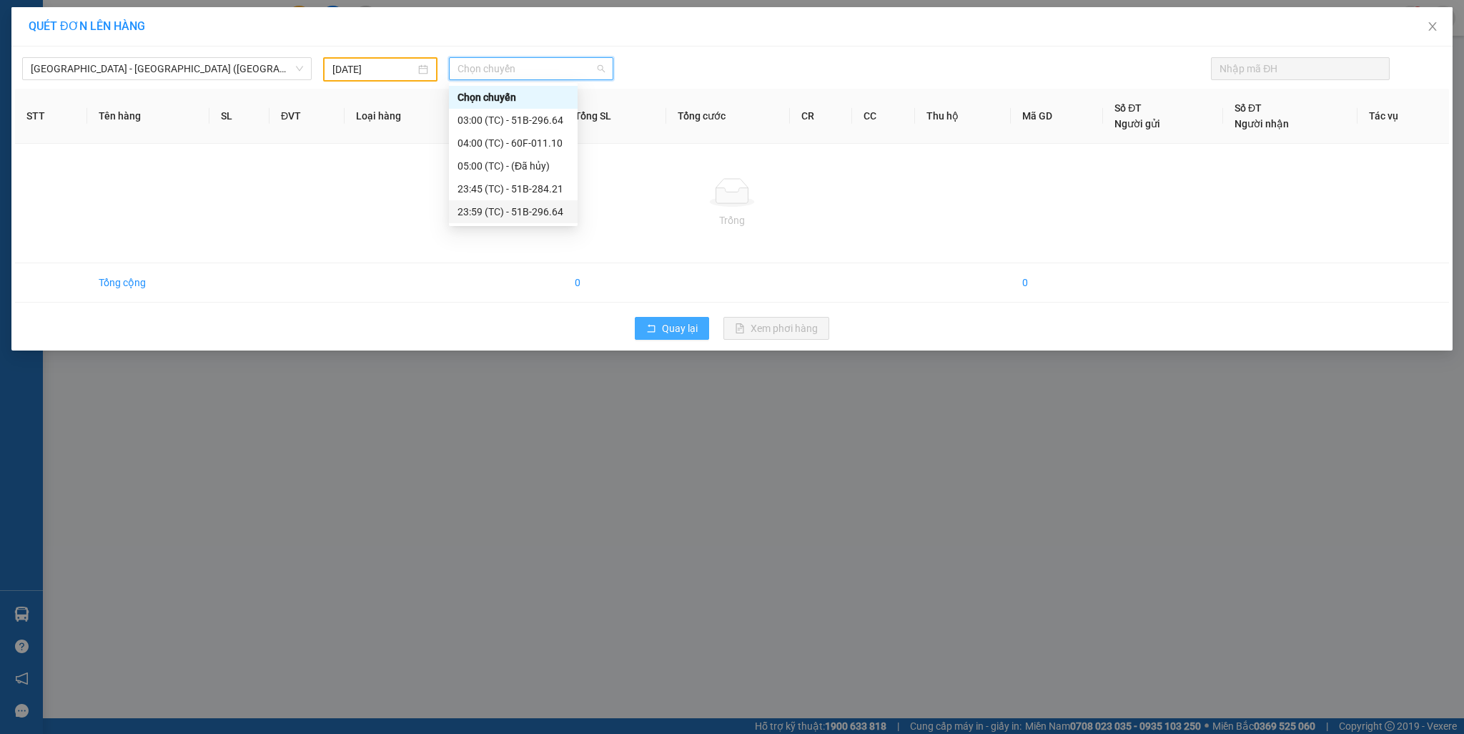
click at [658, 327] on button "Quay lại" at bounding box center [672, 328] width 74 height 23
